Goal: Task Accomplishment & Management: Complete application form

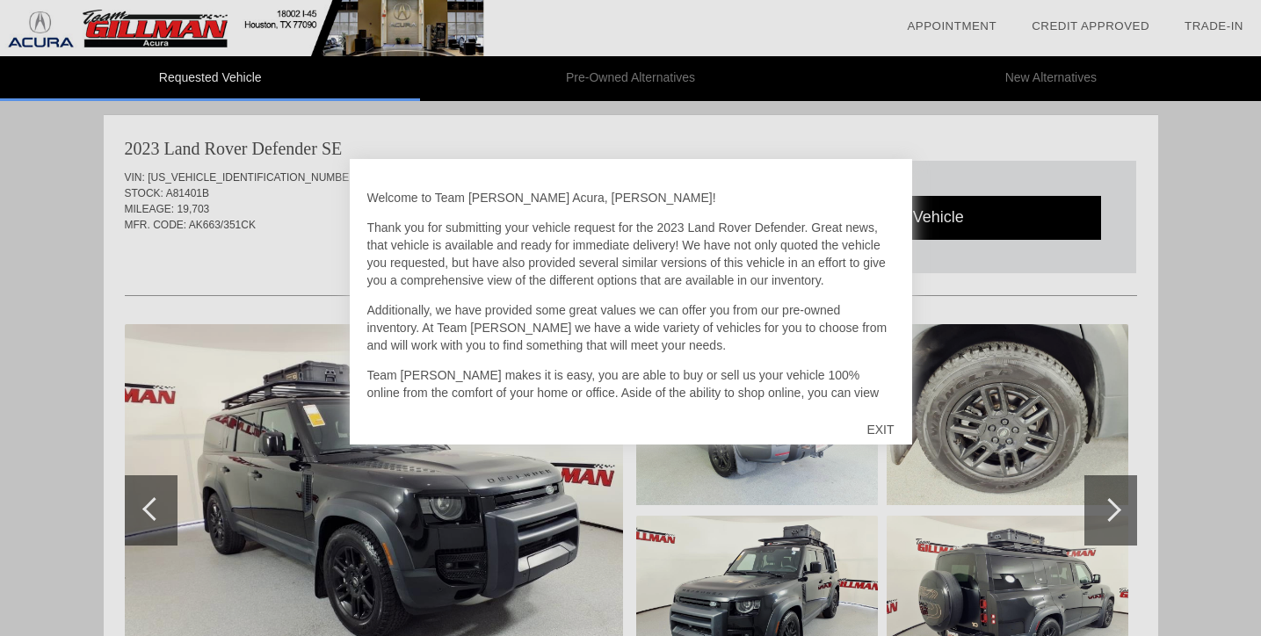
click at [879, 427] on div "EXIT" at bounding box center [880, 429] width 62 height 53
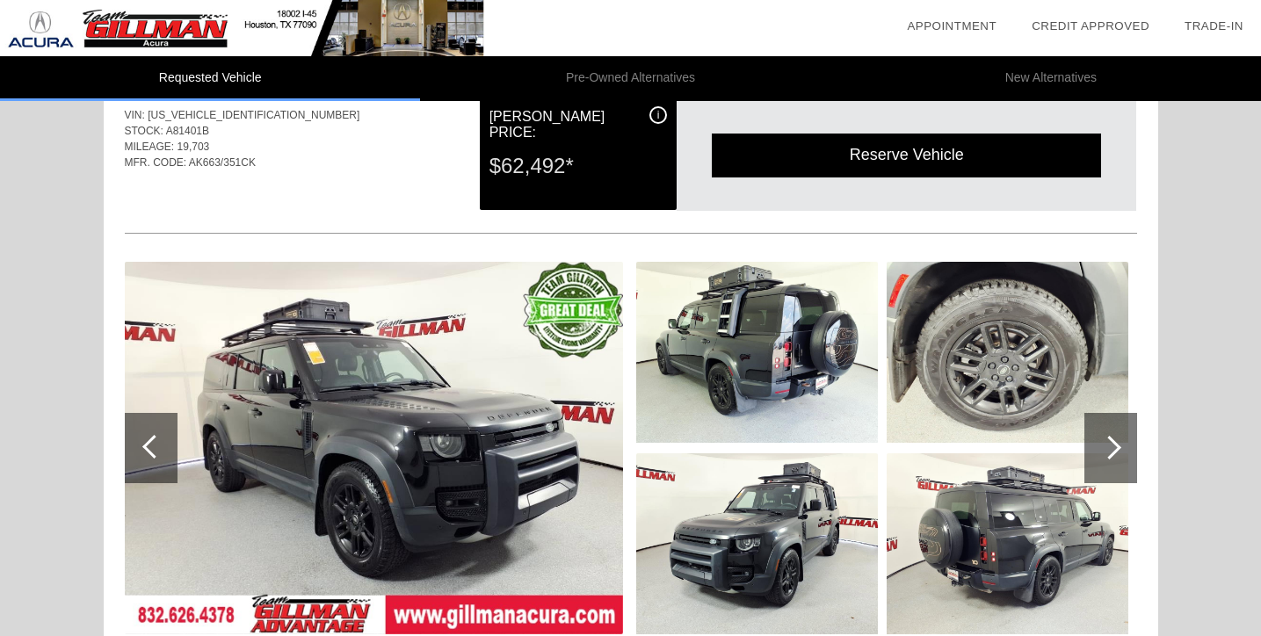
scroll to position [68, 0]
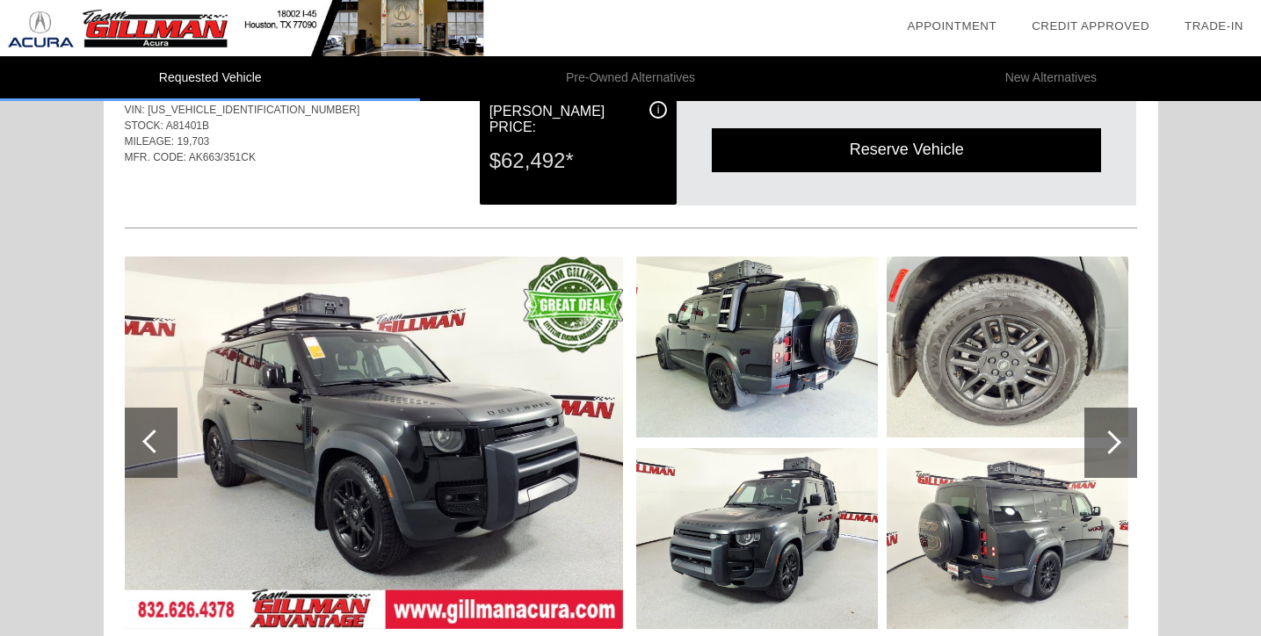
click at [496, 421] on img at bounding box center [374, 443] width 498 height 372
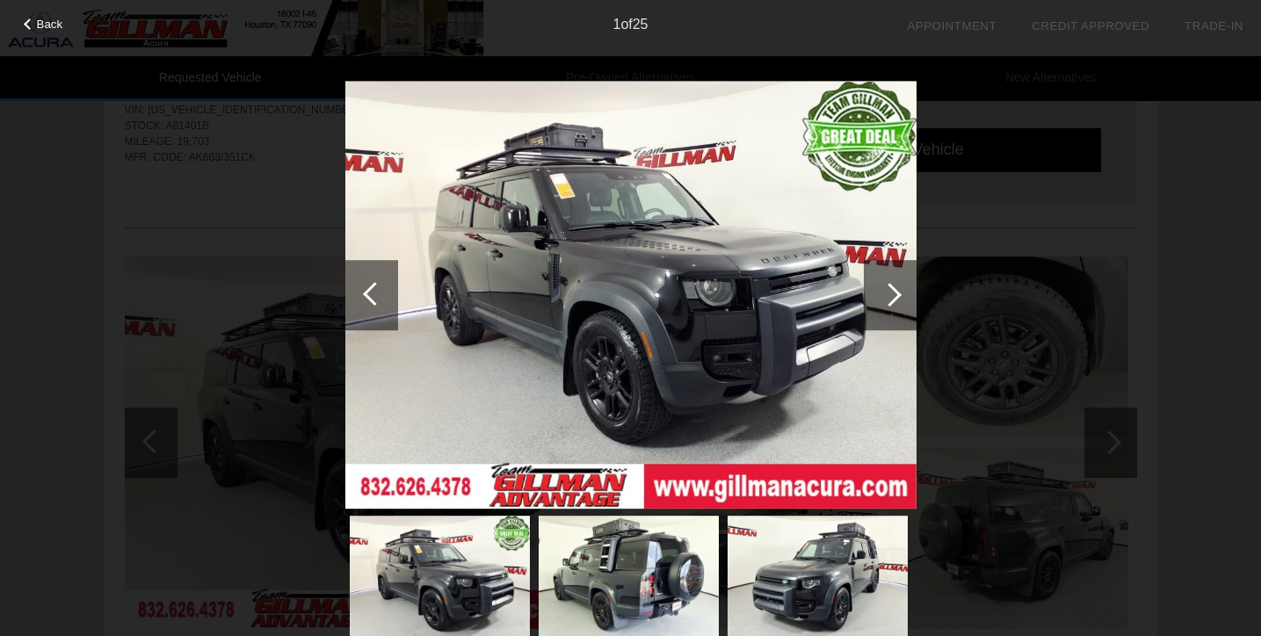
click at [902, 303] on div at bounding box center [890, 295] width 53 height 70
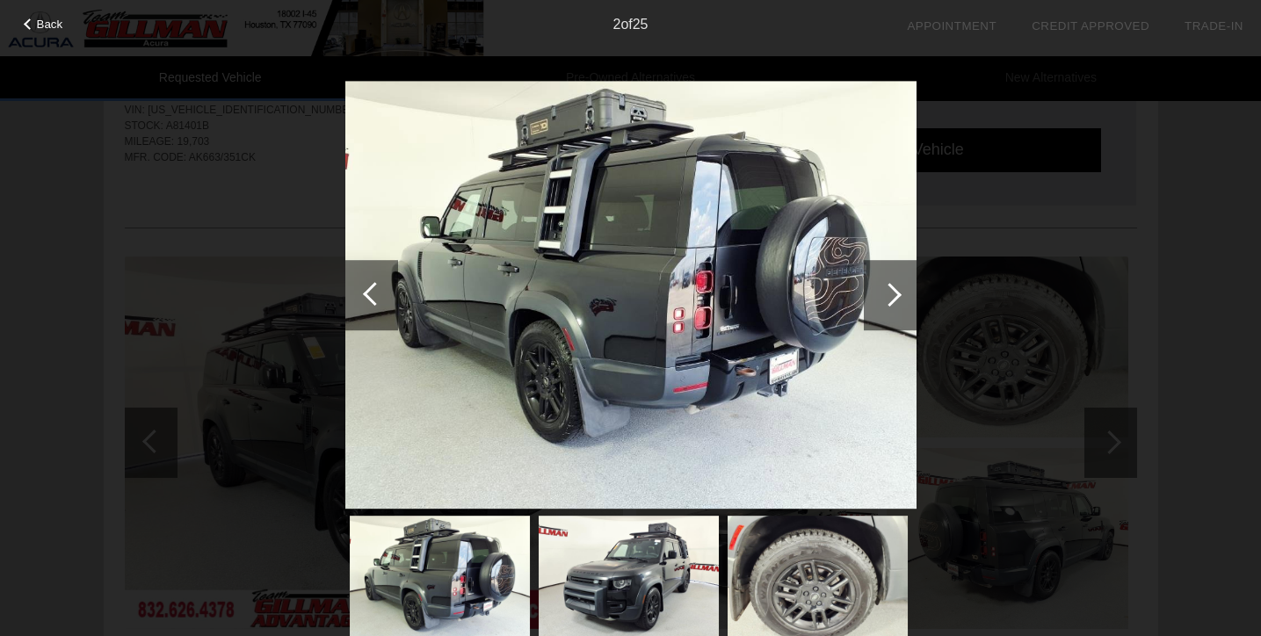
click at [669, 268] on img at bounding box center [630, 295] width 571 height 429
click at [889, 297] on div at bounding box center [890, 295] width 24 height 24
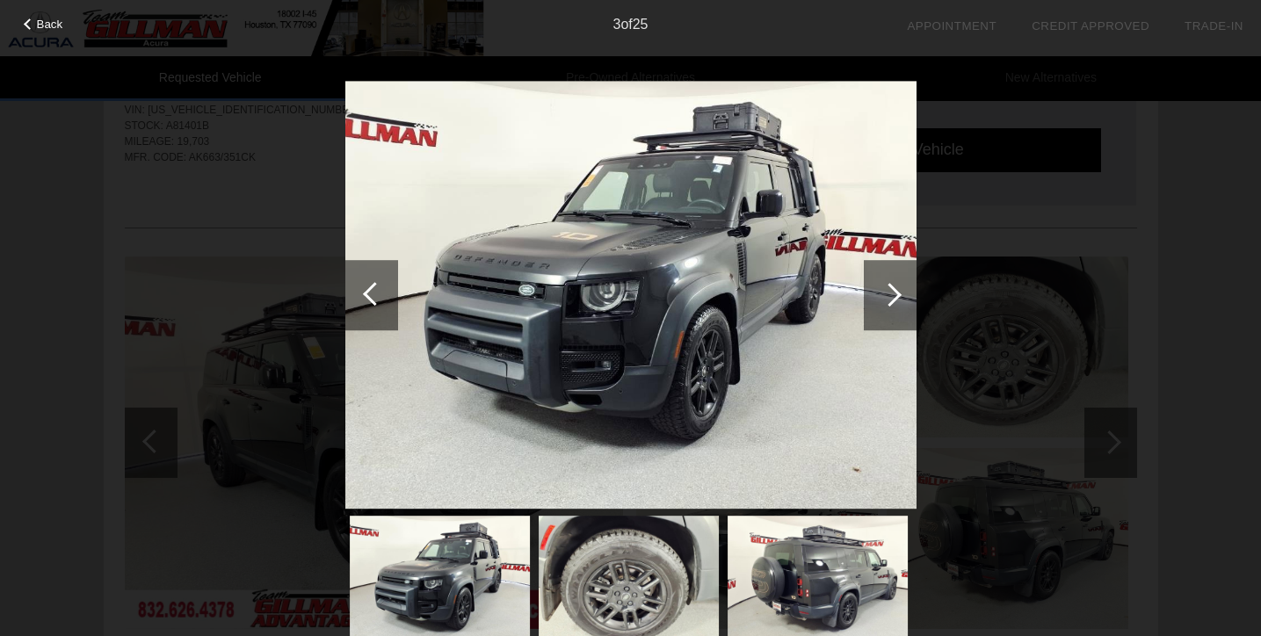
click at [889, 297] on div at bounding box center [890, 295] width 24 height 24
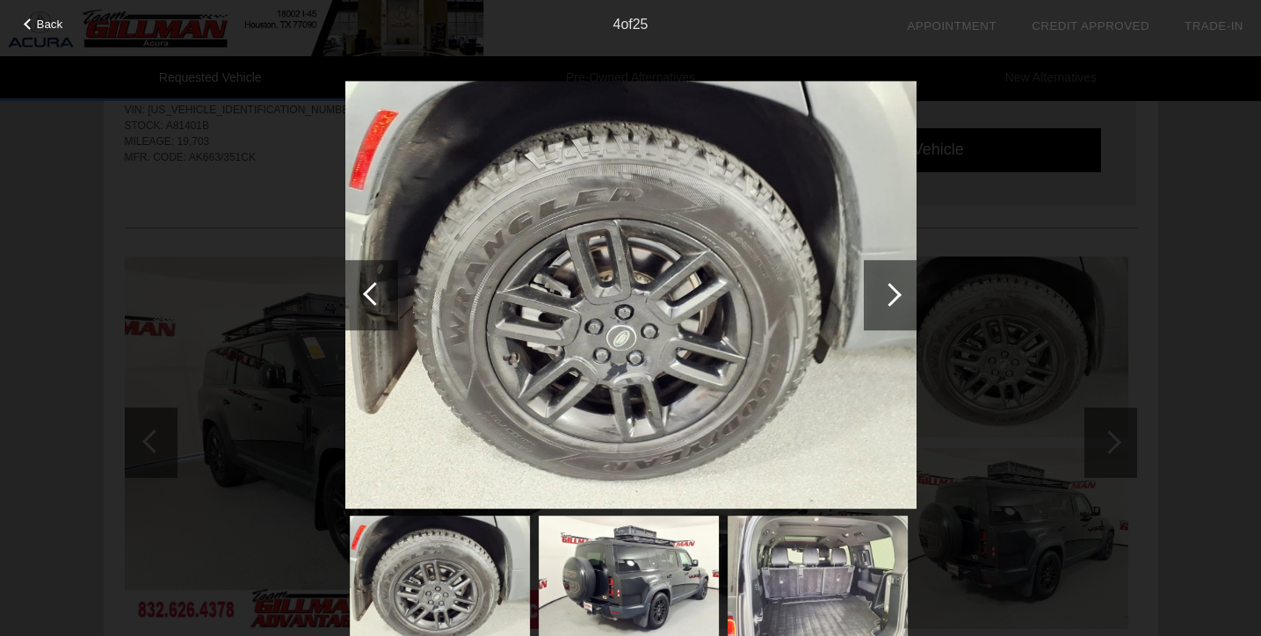
click at [889, 298] on div at bounding box center [890, 295] width 24 height 24
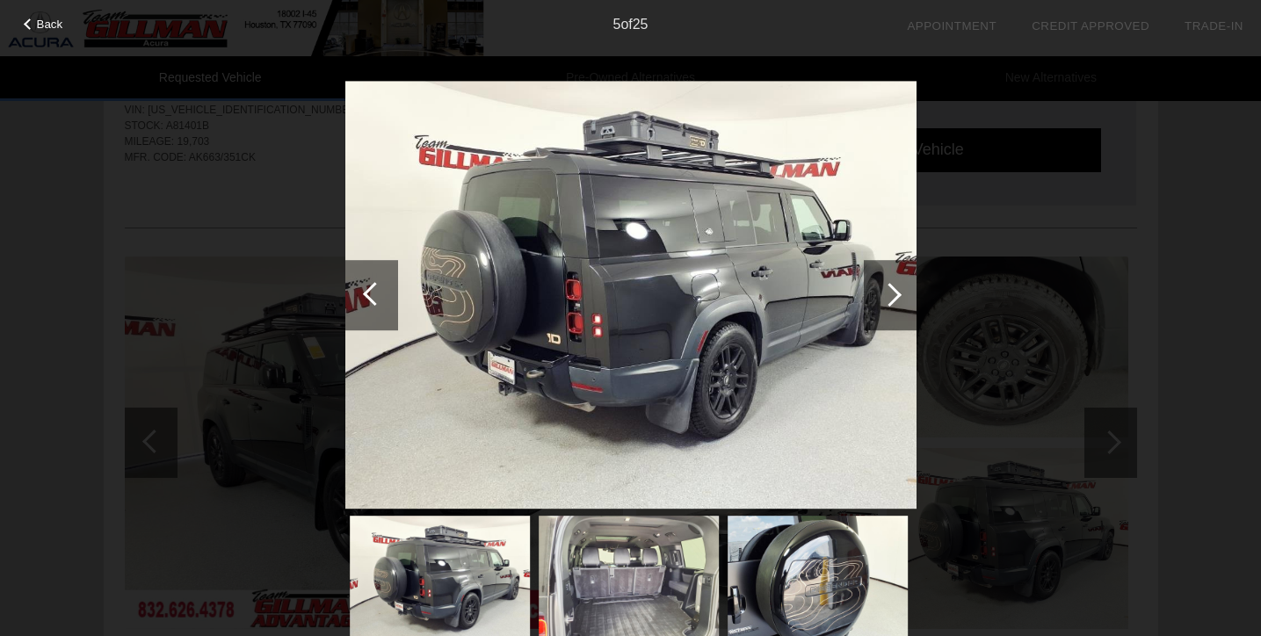
click at [888, 298] on div at bounding box center [890, 295] width 24 height 24
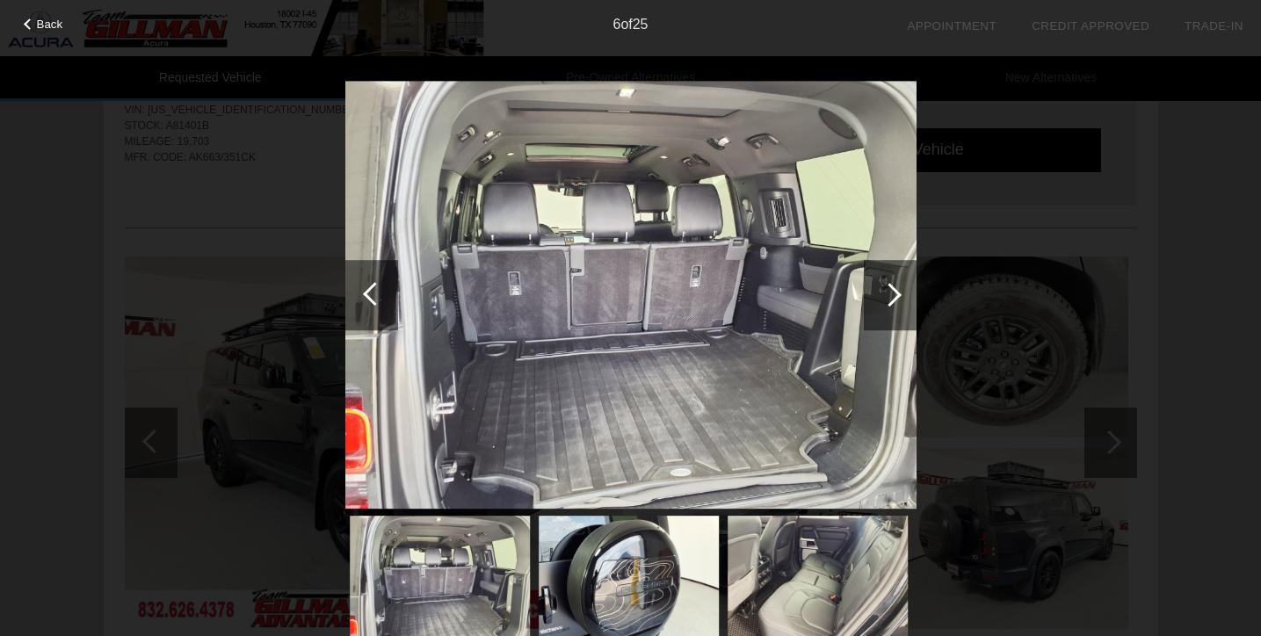
click at [633, 232] on img at bounding box center [630, 295] width 571 height 429
click at [890, 295] on div at bounding box center [890, 295] width 24 height 24
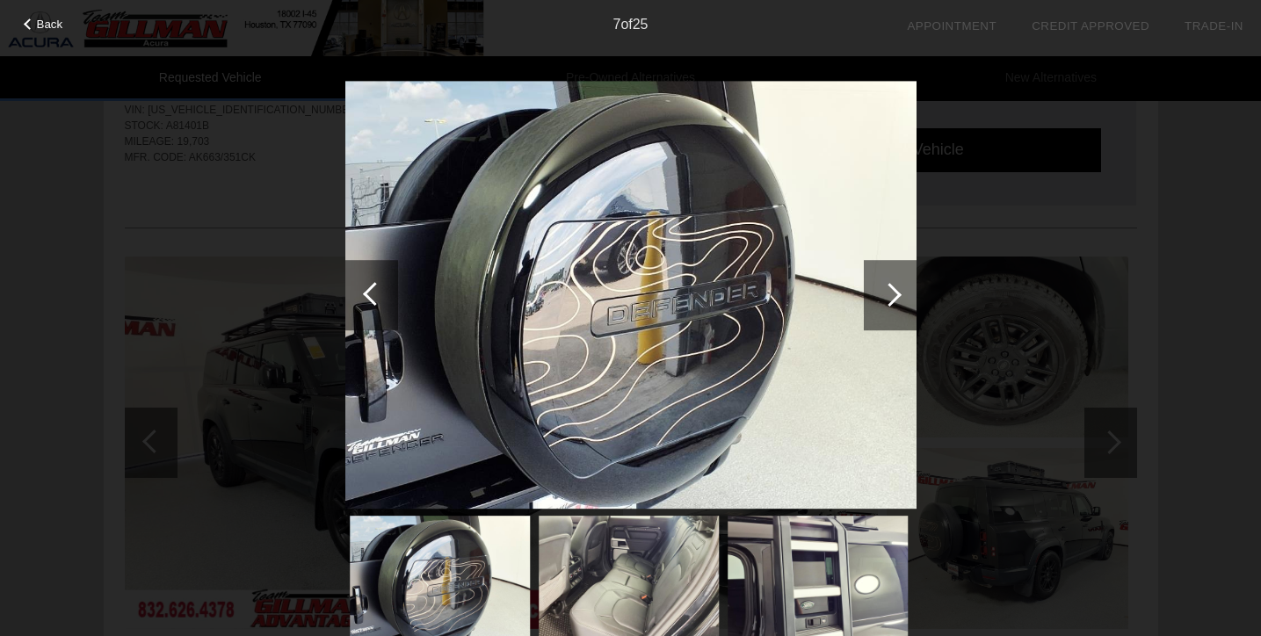
click at [890, 296] on div at bounding box center [890, 295] width 24 height 24
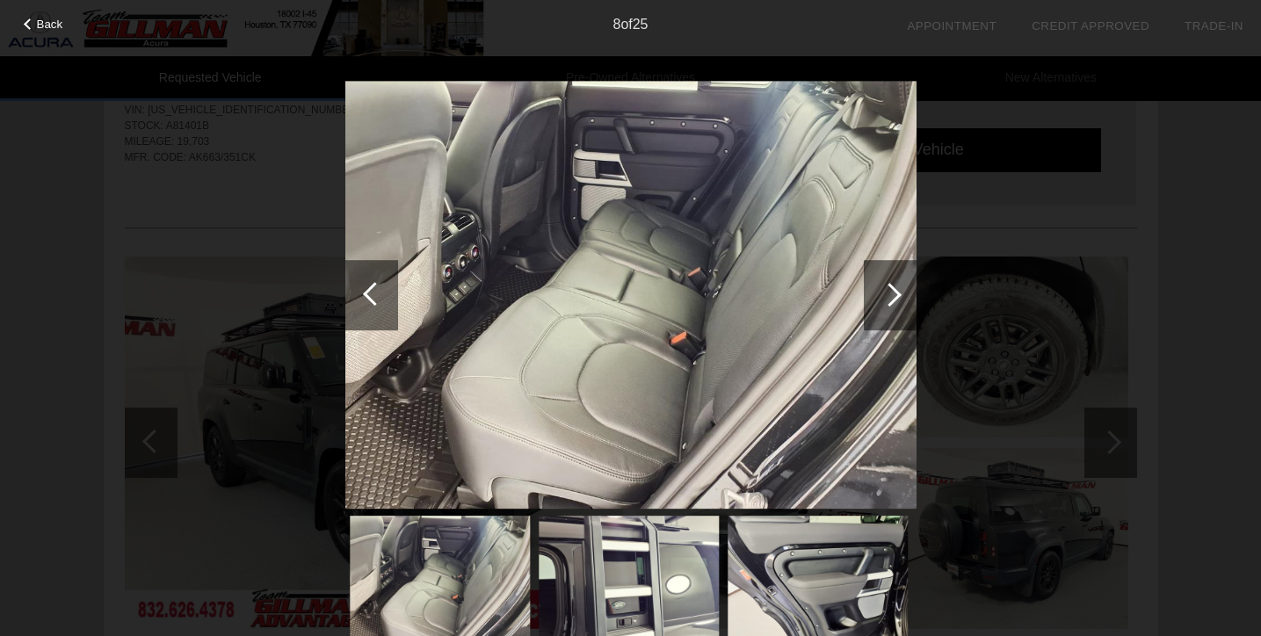
click at [890, 297] on div at bounding box center [890, 295] width 24 height 24
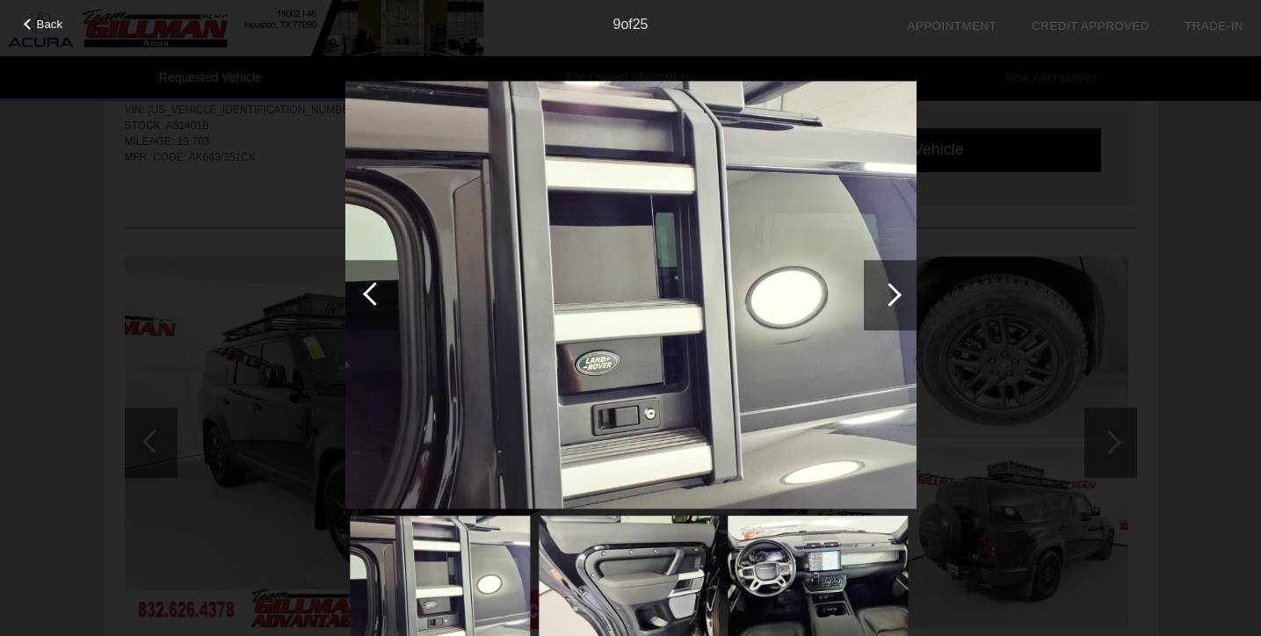
click at [890, 298] on div at bounding box center [890, 295] width 24 height 24
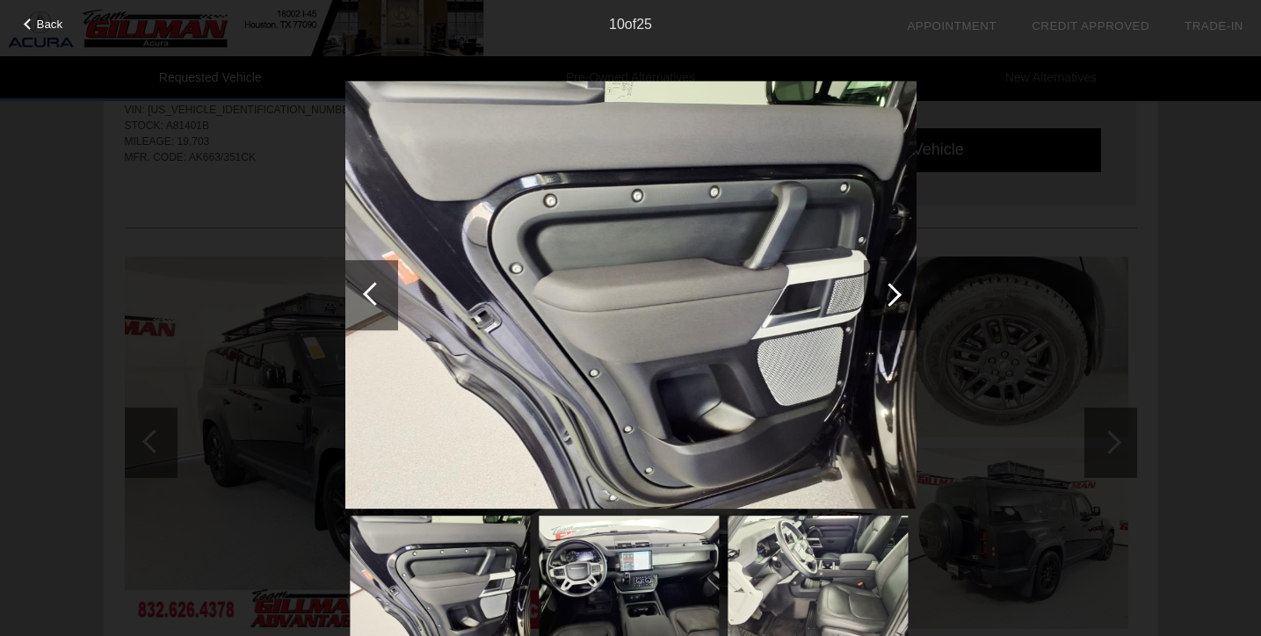
click at [890, 298] on div at bounding box center [890, 295] width 24 height 24
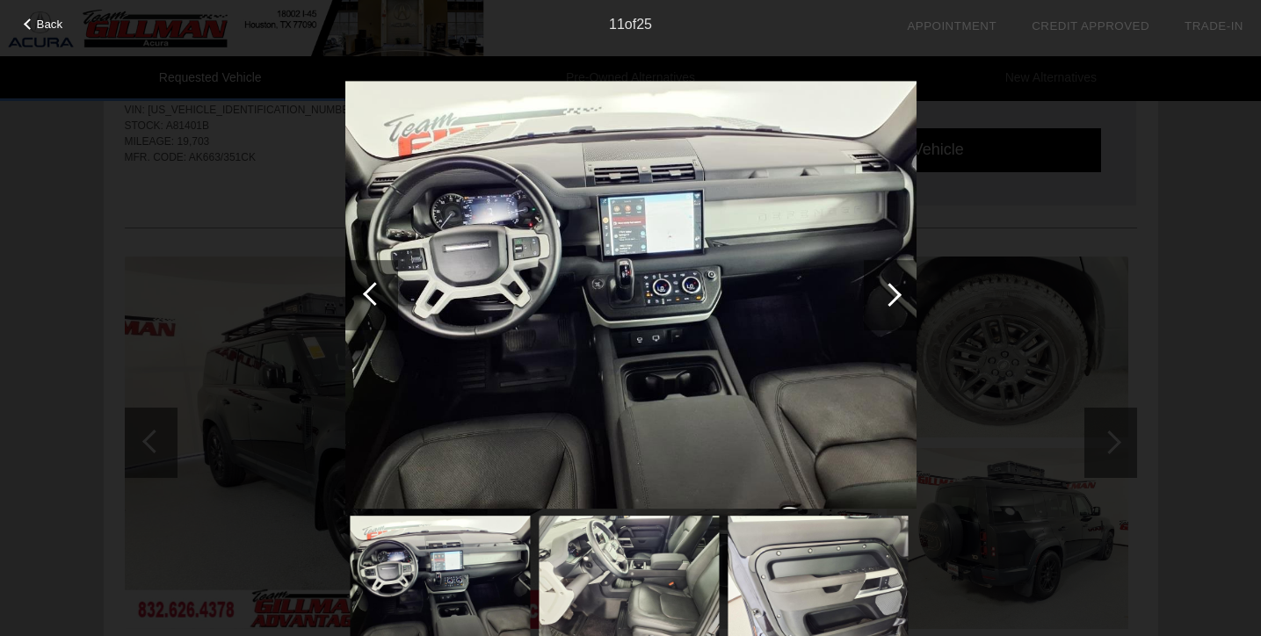
click at [889, 298] on div at bounding box center [890, 295] width 24 height 24
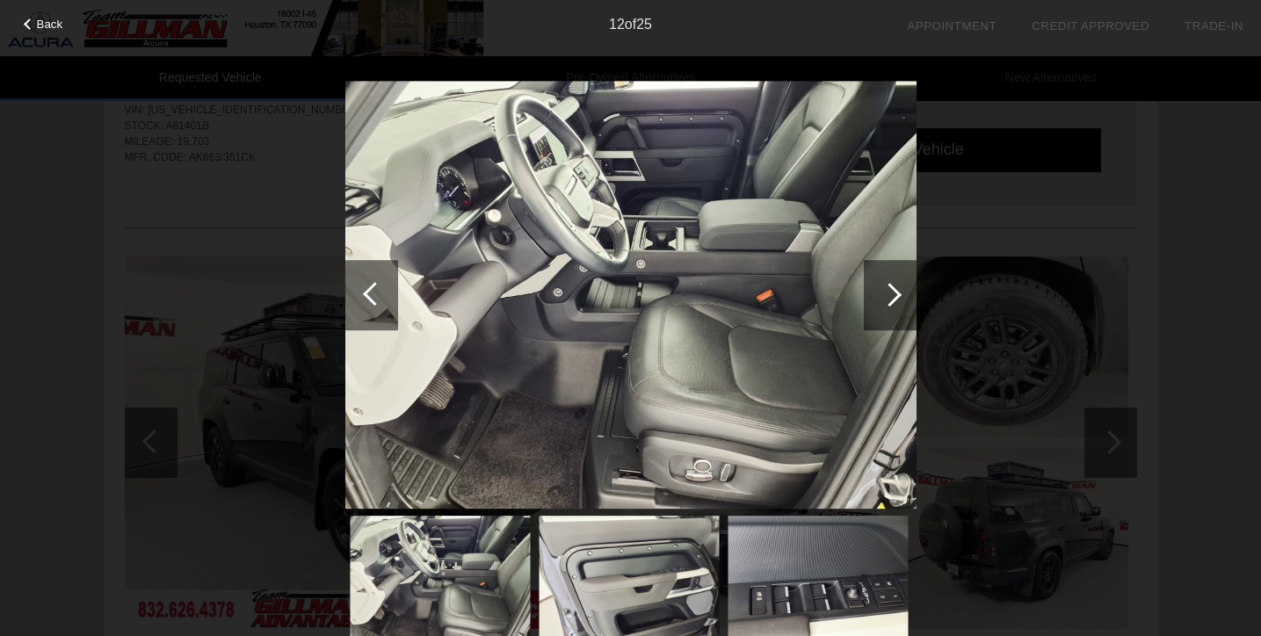
click at [889, 298] on div at bounding box center [890, 295] width 24 height 24
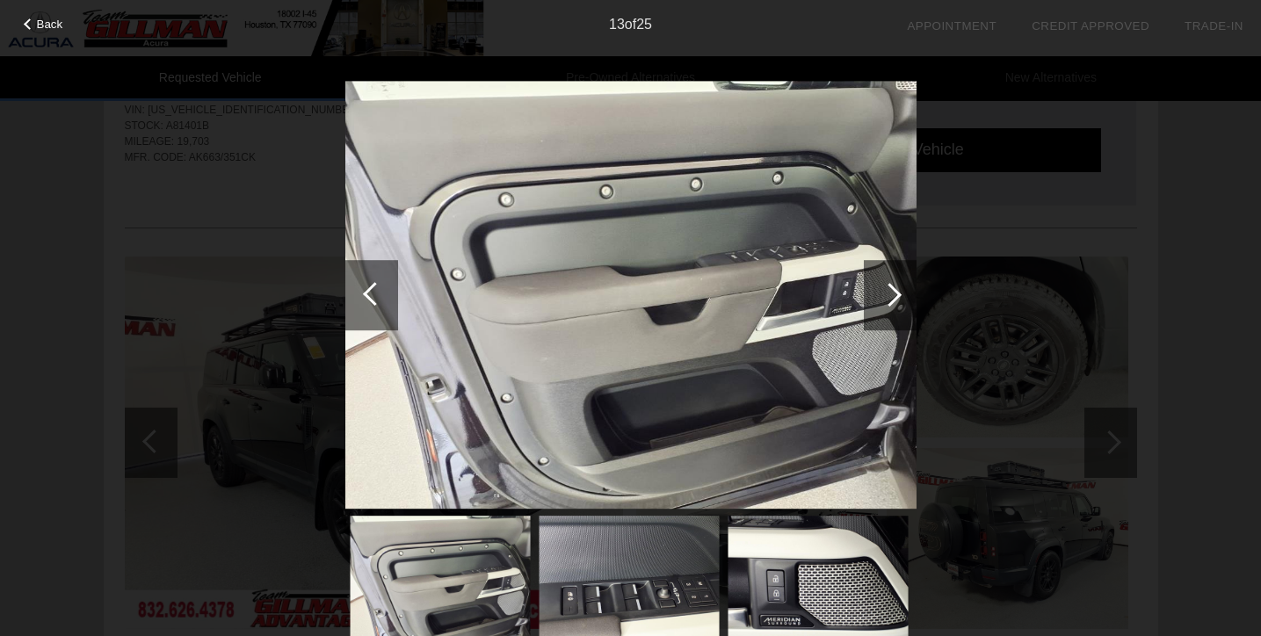
click at [889, 298] on div at bounding box center [890, 295] width 24 height 24
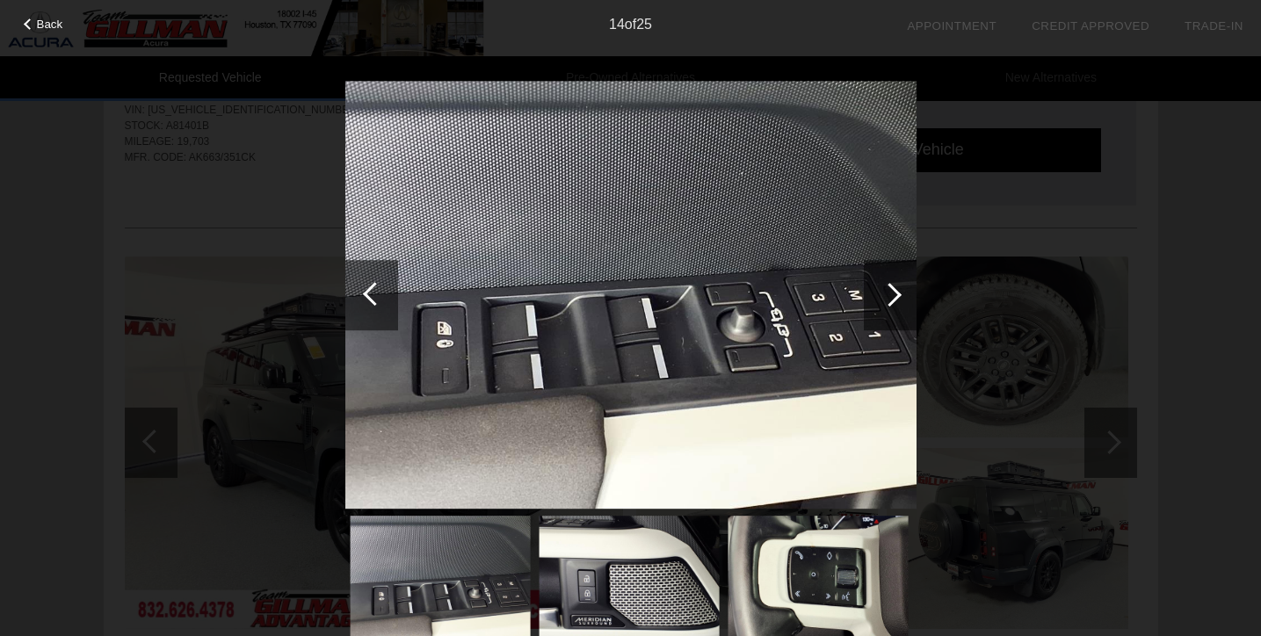
click at [888, 298] on div at bounding box center [890, 295] width 24 height 24
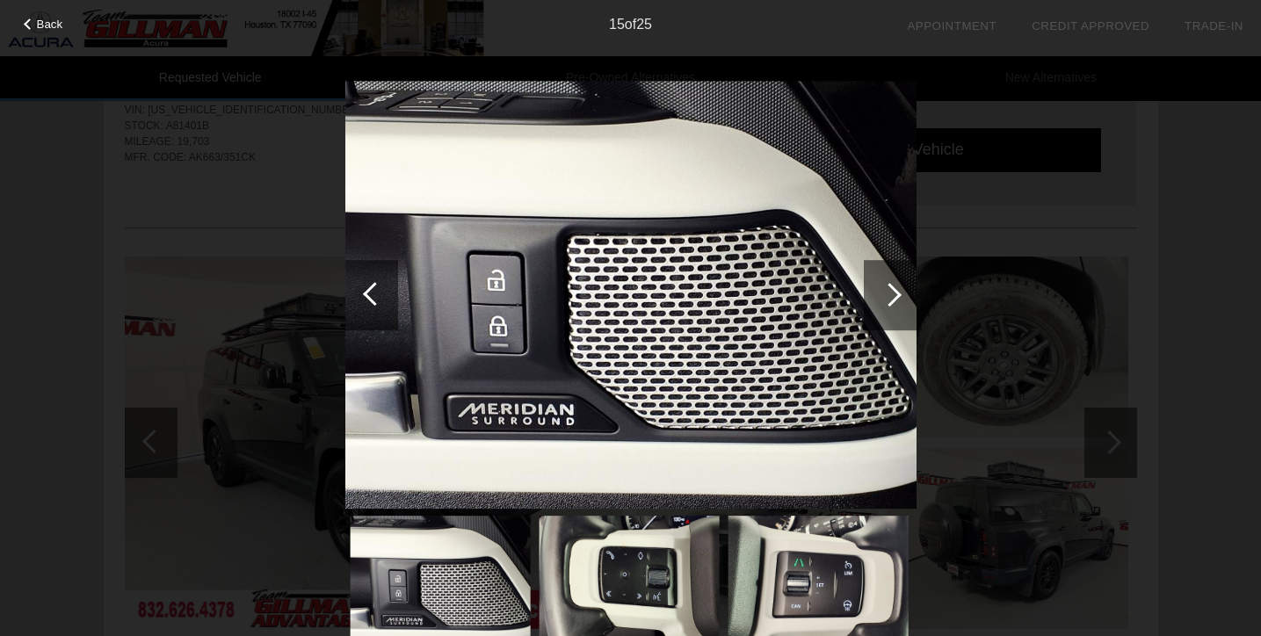
click at [888, 298] on div at bounding box center [890, 295] width 24 height 24
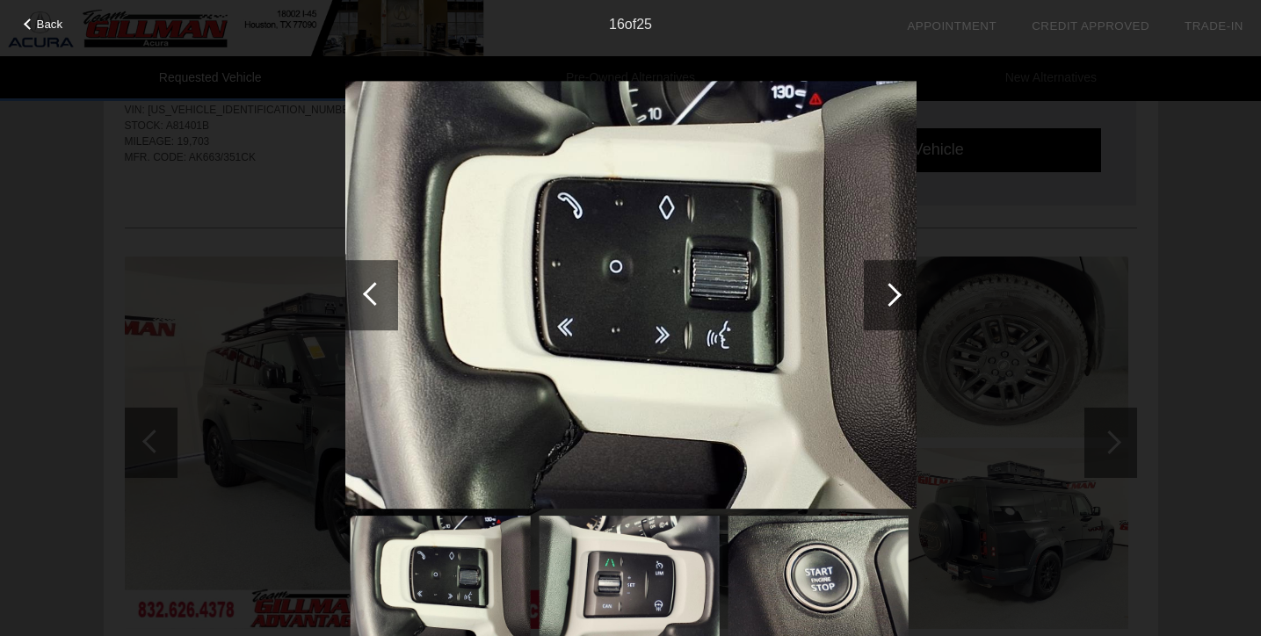
click at [888, 298] on div at bounding box center [890, 295] width 24 height 24
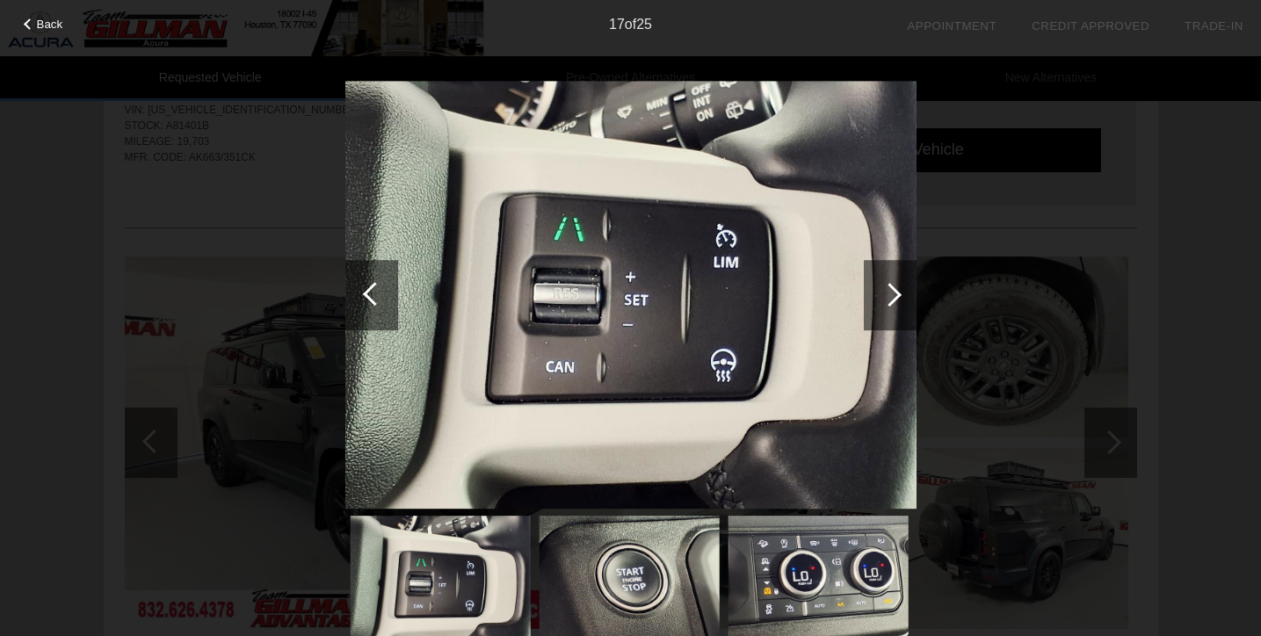
click at [883, 300] on div at bounding box center [890, 295] width 24 height 24
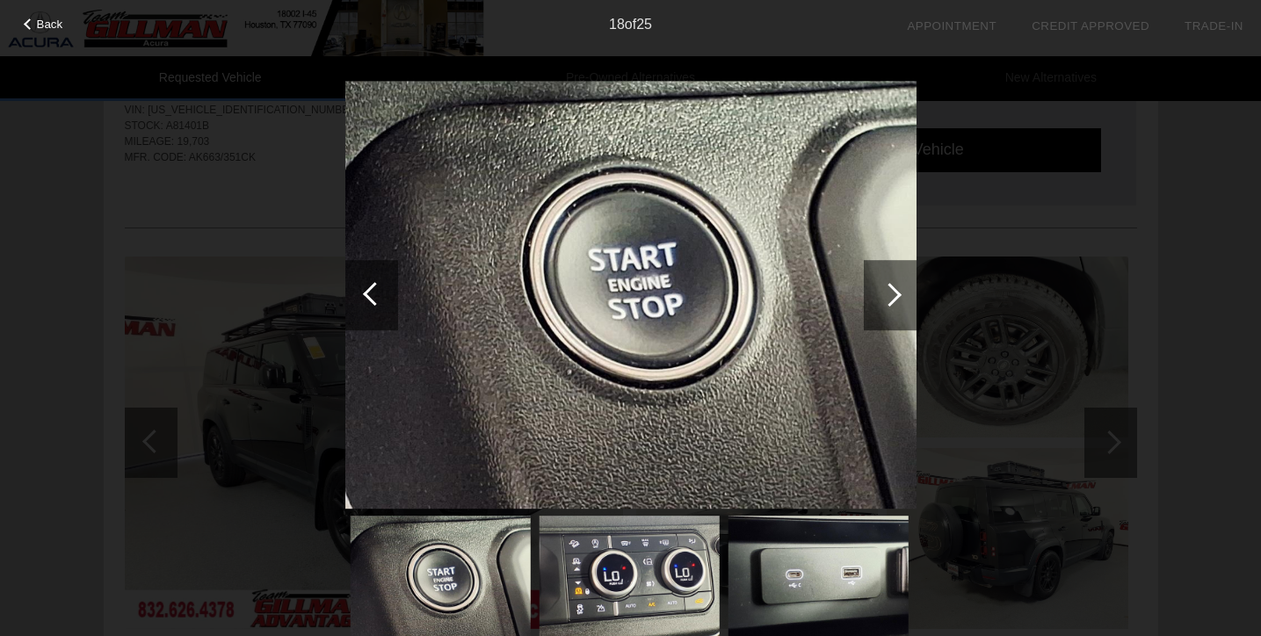
click at [883, 300] on div at bounding box center [890, 295] width 24 height 24
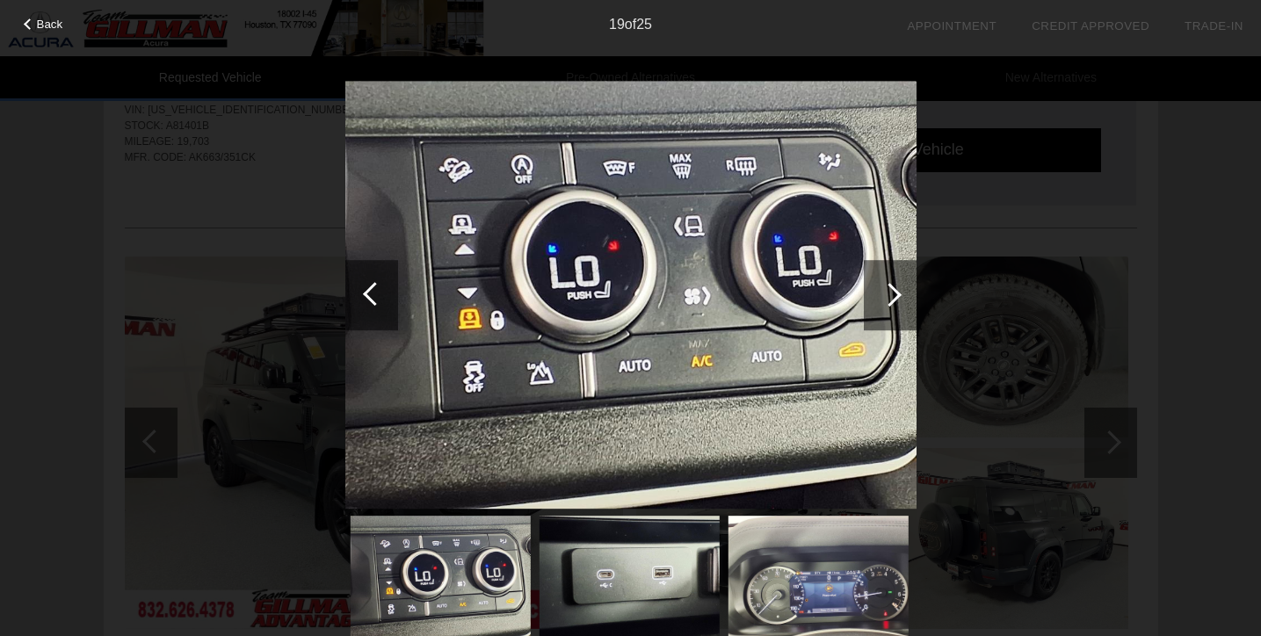
click at [883, 300] on div at bounding box center [890, 295] width 24 height 24
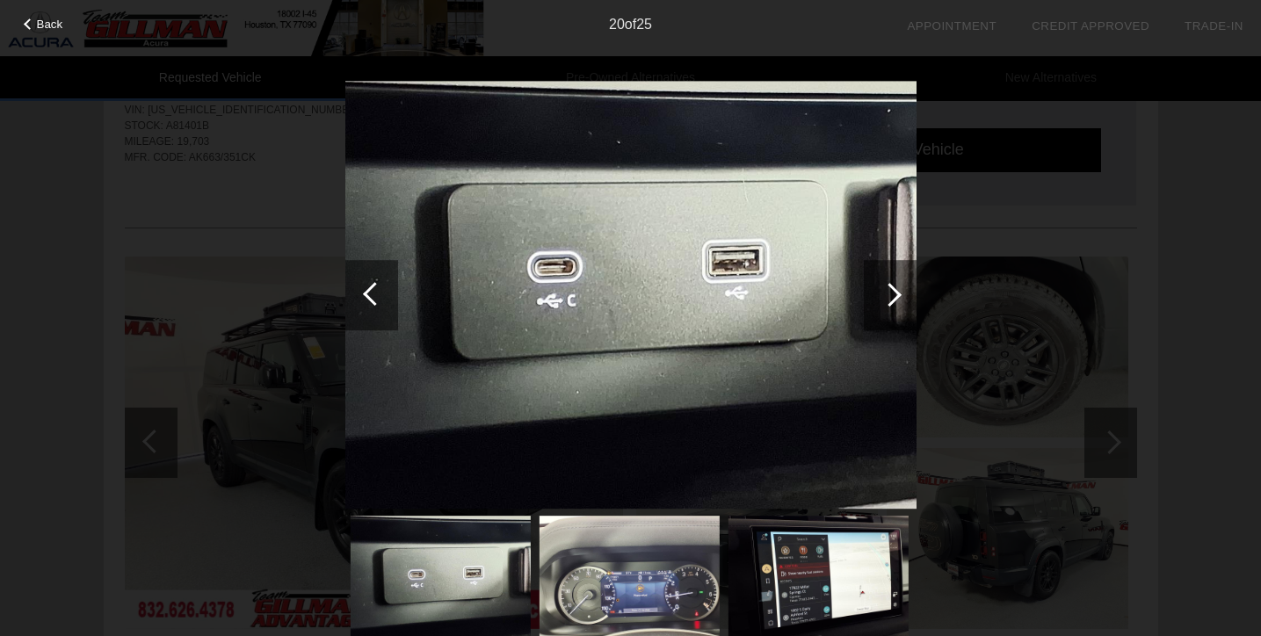
click at [894, 300] on div at bounding box center [890, 295] width 24 height 24
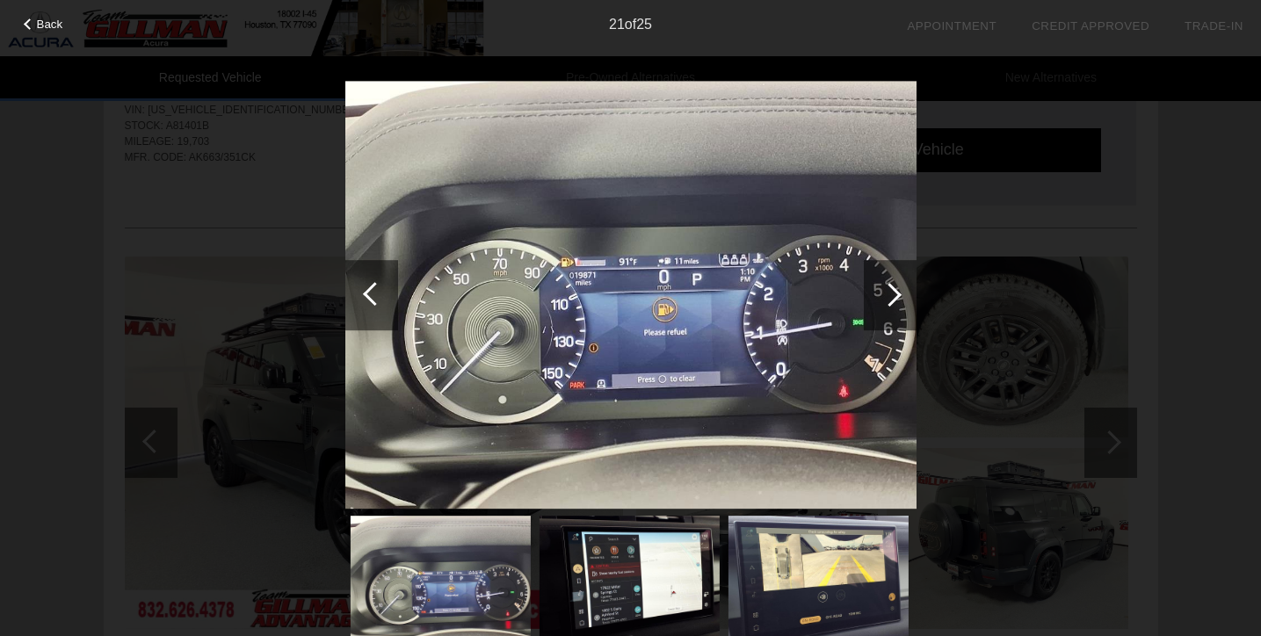
click at [894, 300] on div at bounding box center [890, 295] width 24 height 24
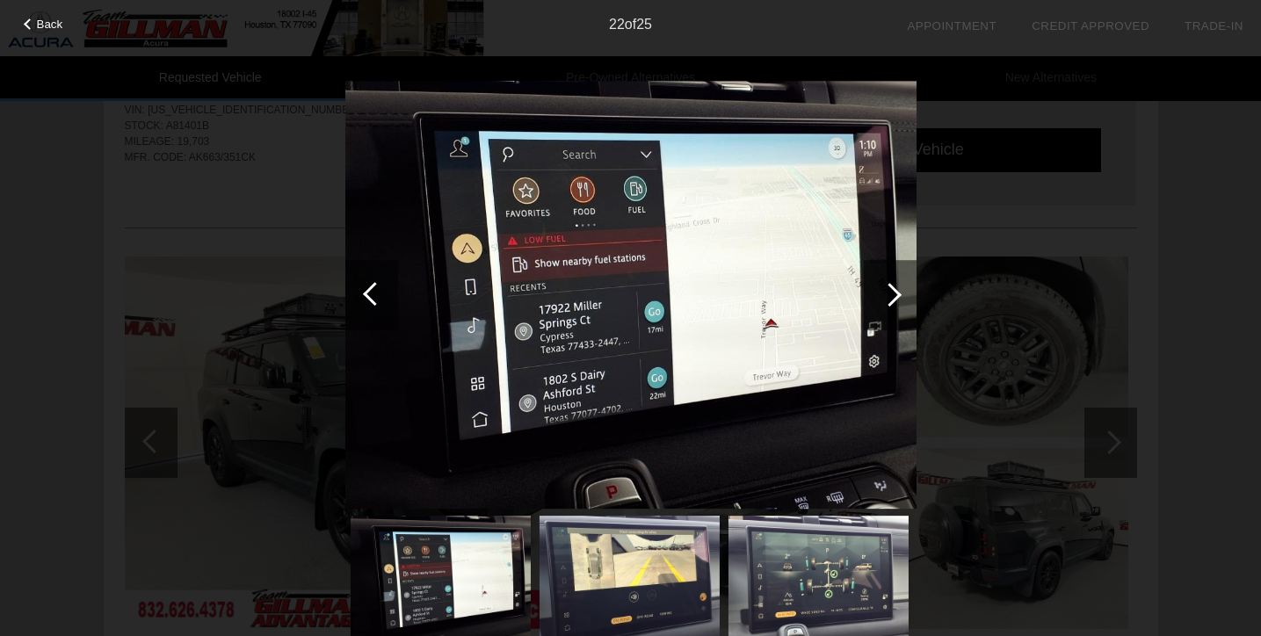
click at [894, 300] on div at bounding box center [890, 295] width 24 height 24
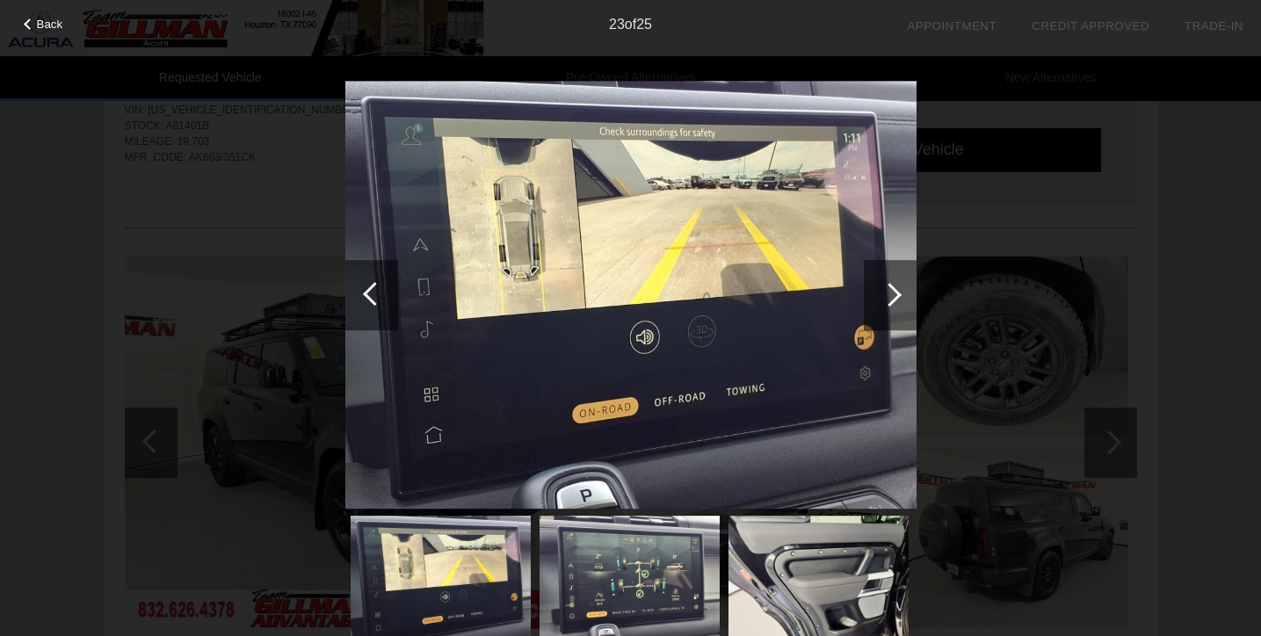
click at [894, 300] on div at bounding box center [890, 295] width 24 height 24
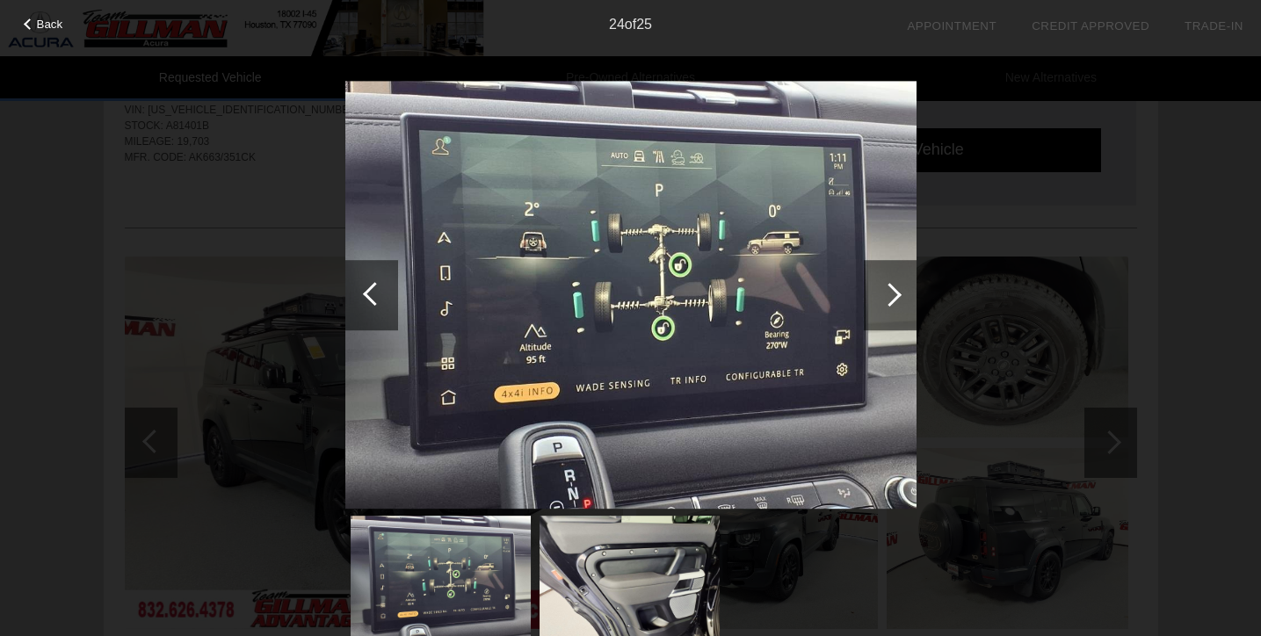
click at [893, 293] on div at bounding box center [890, 295] width 24 height 24
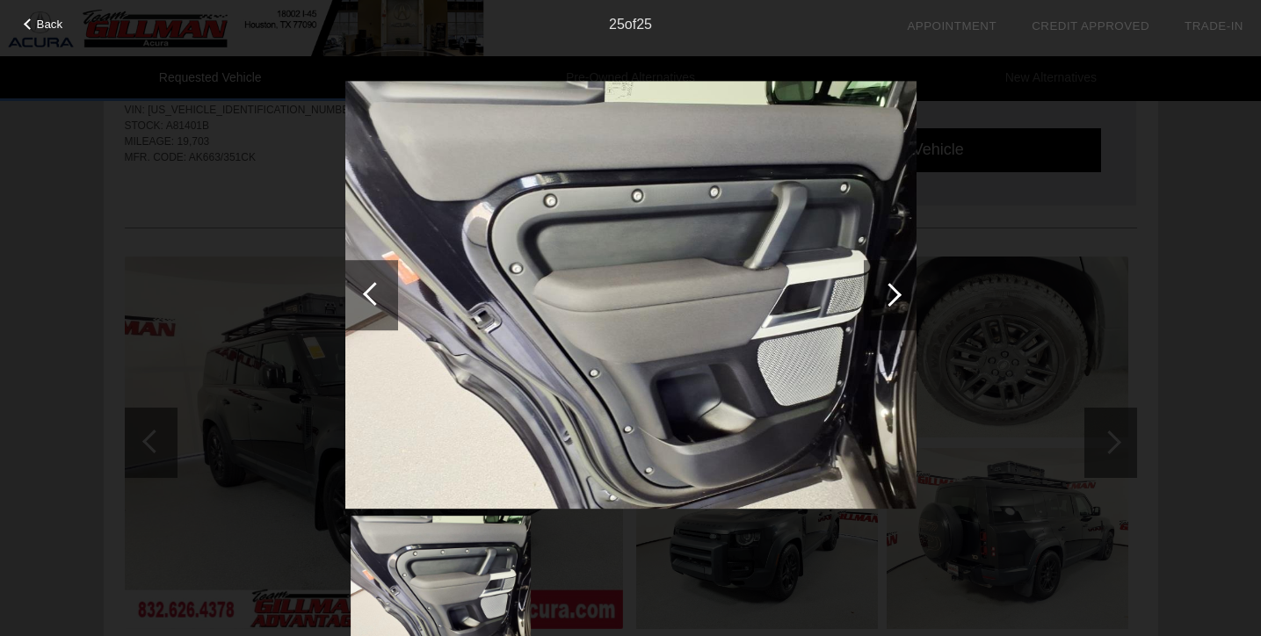
click at [892, 293] on div at bounding box center [890, 295] width 24 height 24
click at [893, 291] on div at bounding box center [890, 295] width 24 height 24
click at [1145, 246] on div "Back 25 of 25" at bounding box center [630, 318] width 1261 height 636
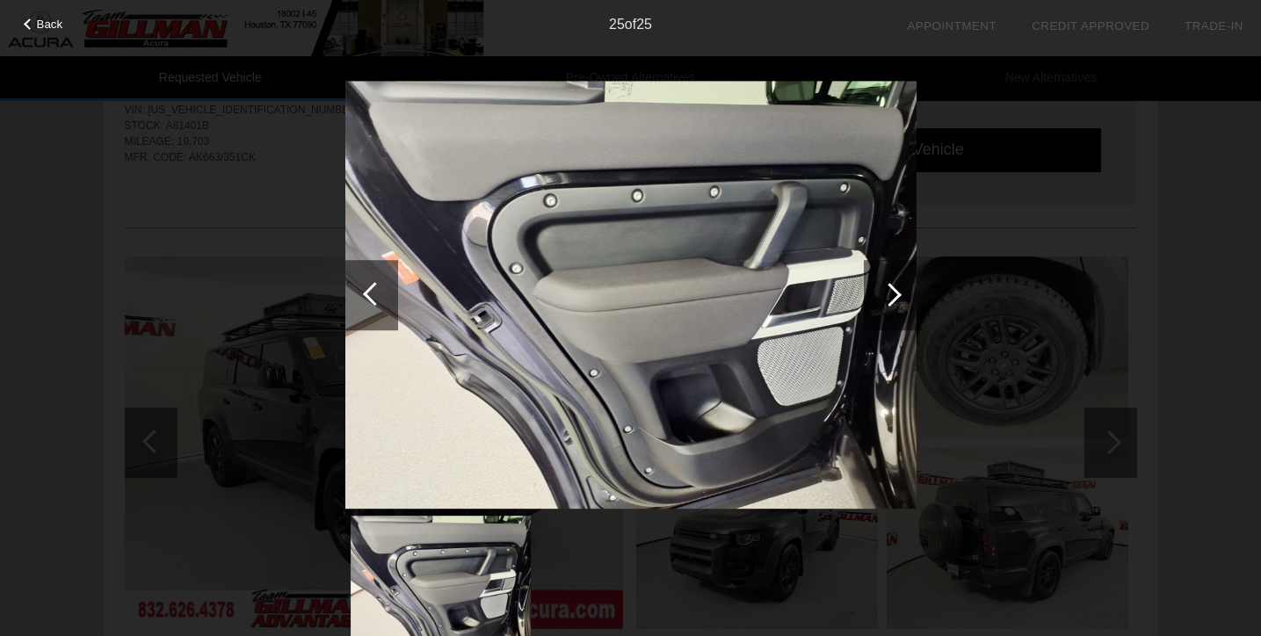
click at [951, 403] on div "Back 25 of 25" at bounding box center [630, 318] width 1261 height 636
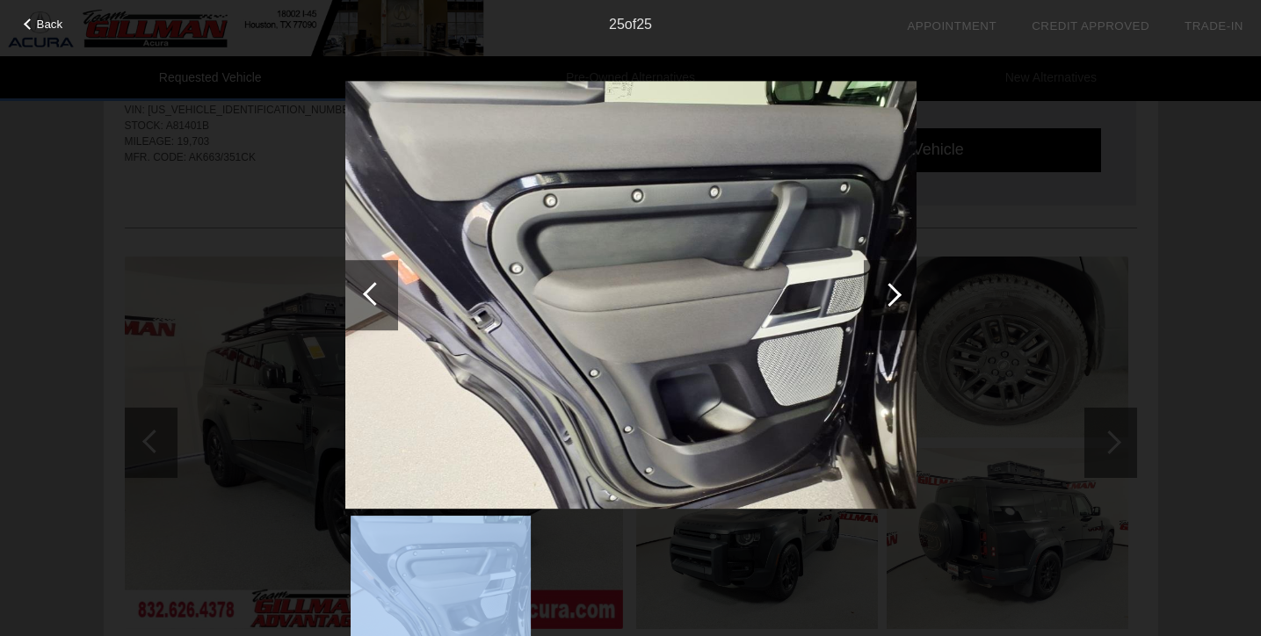
click at [951, 404] on div "Back 25 of 25" at bounding box center [630, 318] width 1261 height 636
click at [833, 344] on img at bounding box center [630, 295] width 571 height 429
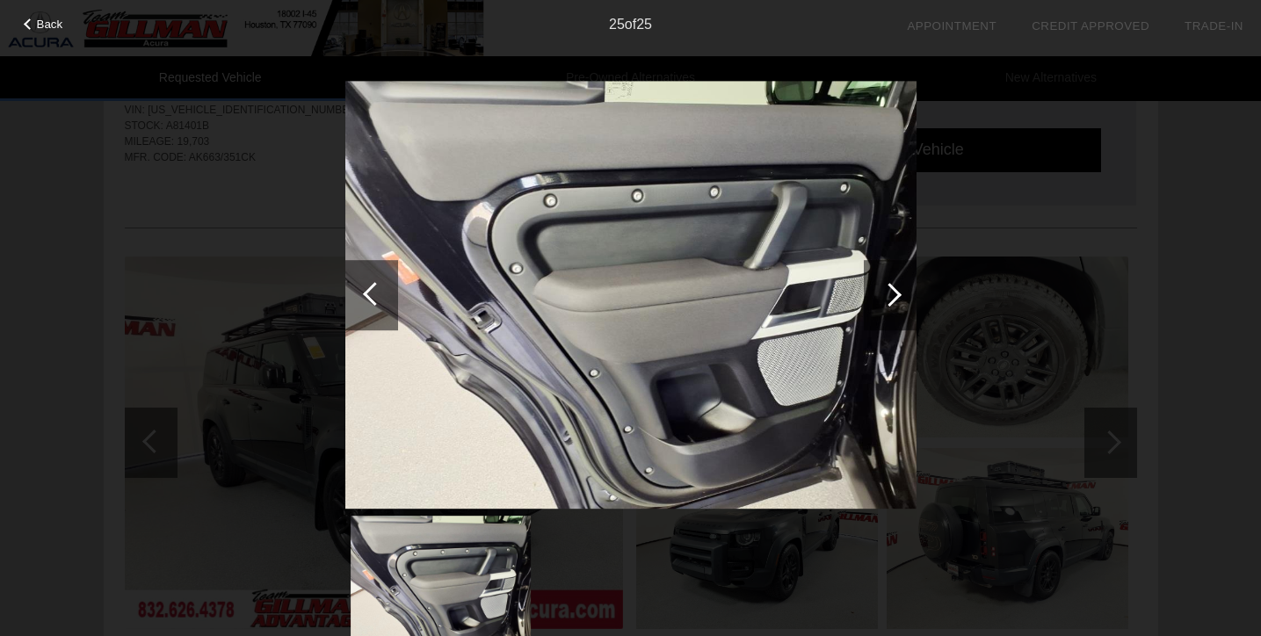
click at [322, 321] on div "Back 25 of 25" at bounding box center [630, 318] width 1261 height 636
click at [49, 25] on span "Back" at bounding box center [50, 24] width 26 height 13
